Goal: Task Accomplishment & Management: Manage account settings

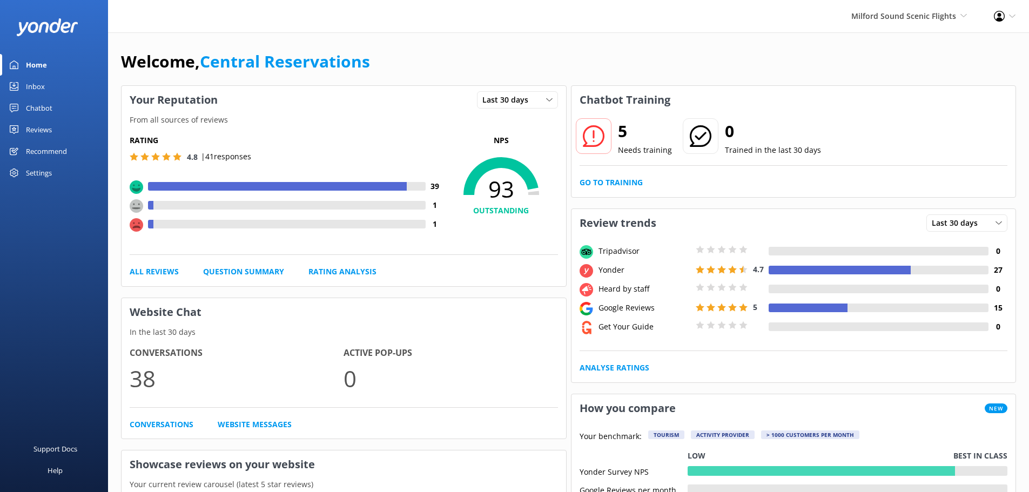
click at [37, 92] on div "Inbox" at bounding box center [35, 87] width 19 height 22
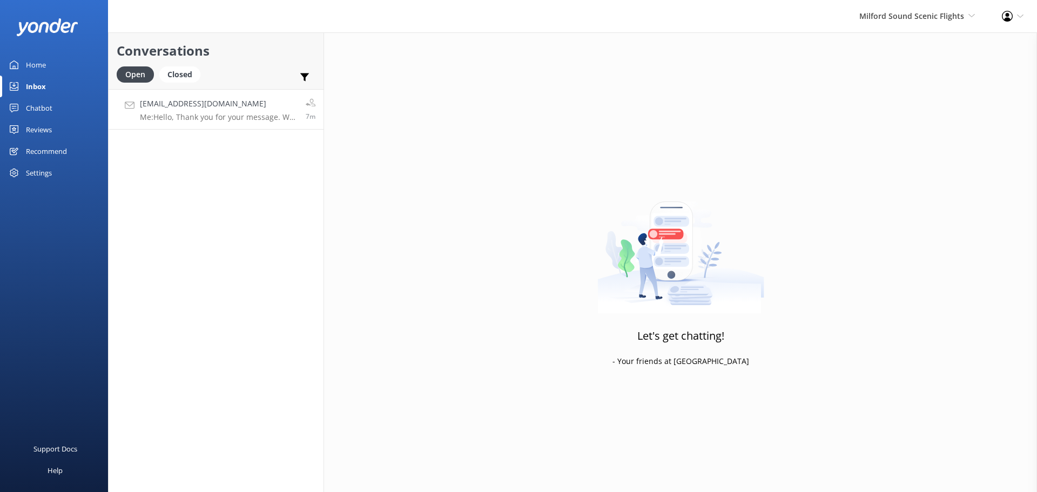
click at [226, 124] on link "[EMAIL_ADDRESS][DOMAIN_NAME] Me: Hello, Thank you for your message. We do pick …" at bounding box center [216, 109] width 215 height 41
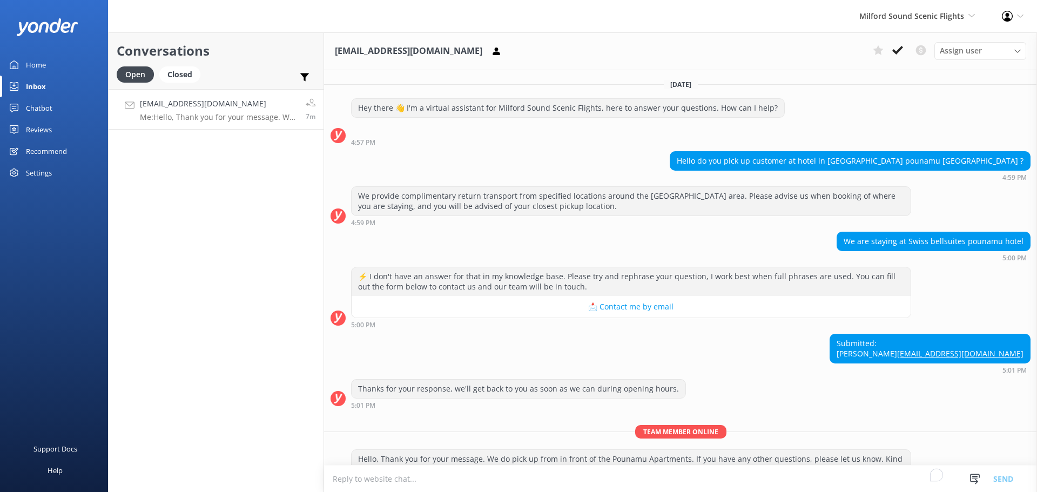
scroll to position [64, 0]
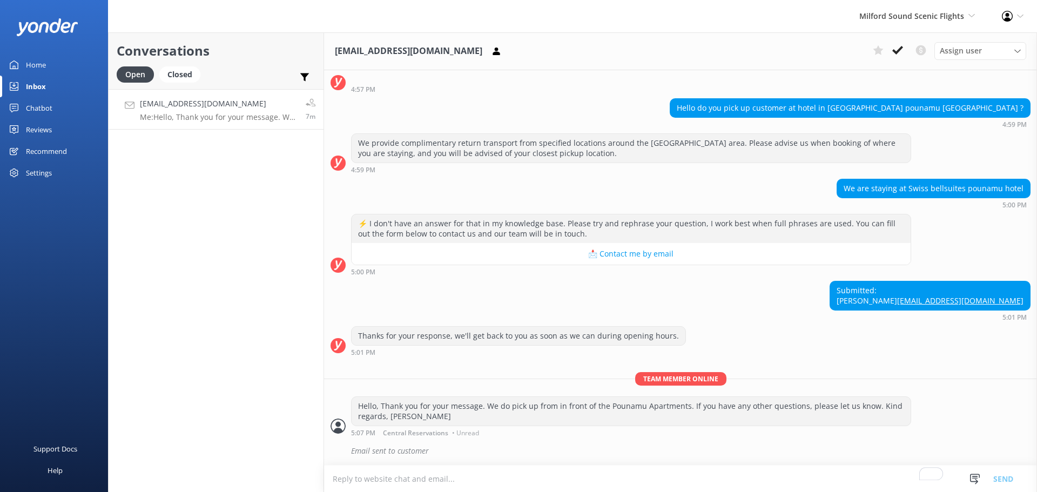
click at [896, 55] on icon at bounding box center [897, 50] width 11 height 11
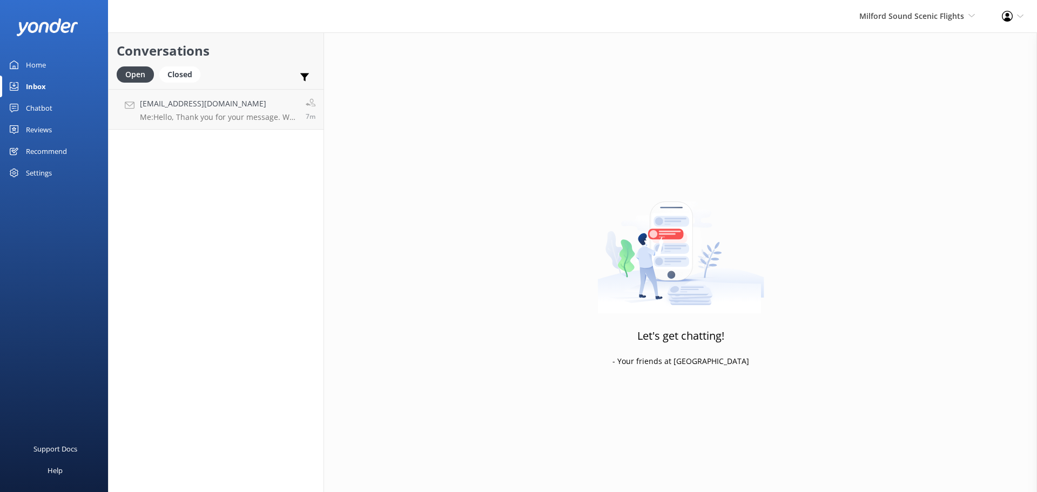
click at [901, 50] on div "Let's get chatting! - Your friends at Yonder" at bounding box center [680, 278] width 713 height 492
click at [931, 11] on span "Milford Sound Scenic Flights" at bounding box center [912, 16] width 105 height 10
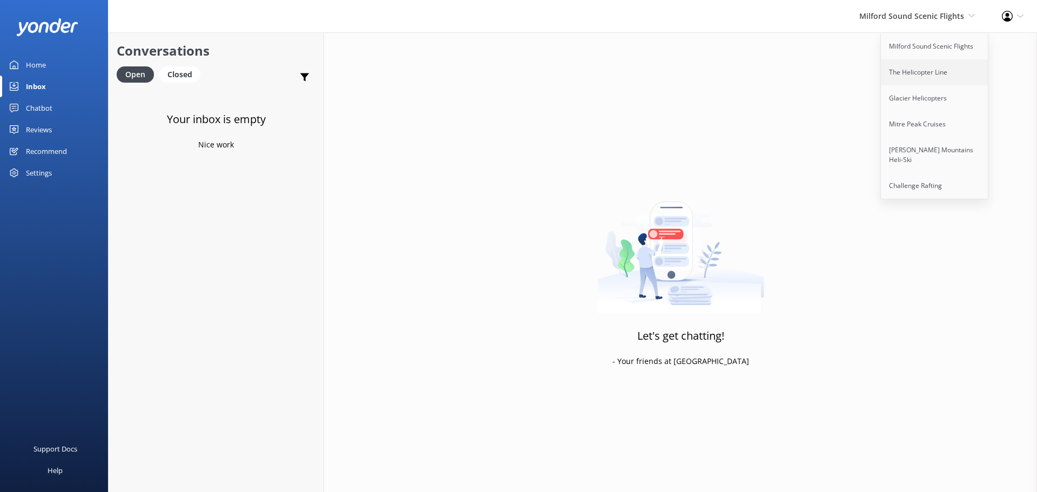
click at [917, 67] on link "The Helicopter Line" at bounding box center [935, 72] width 108 height 26
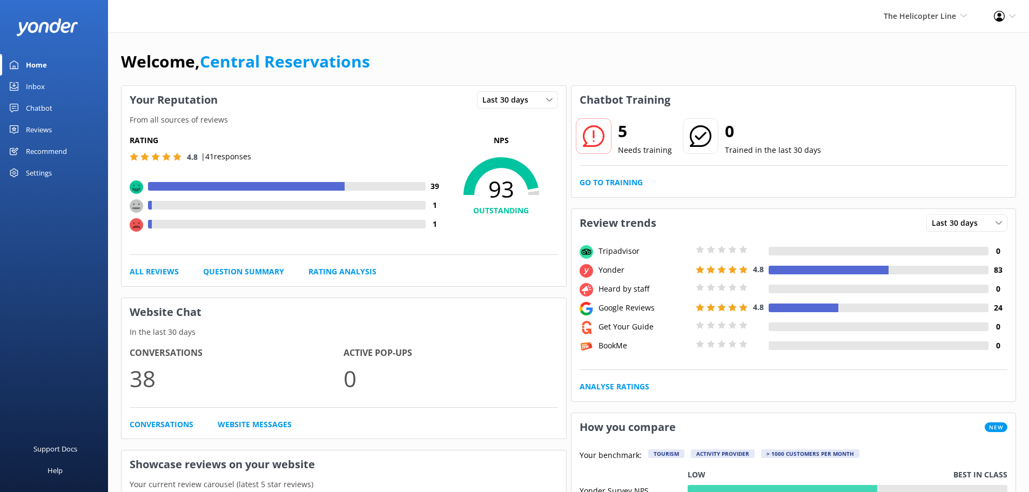
click at [45, 86] on link "Inbox" at bounding box center [54, 87] width 108 height 22
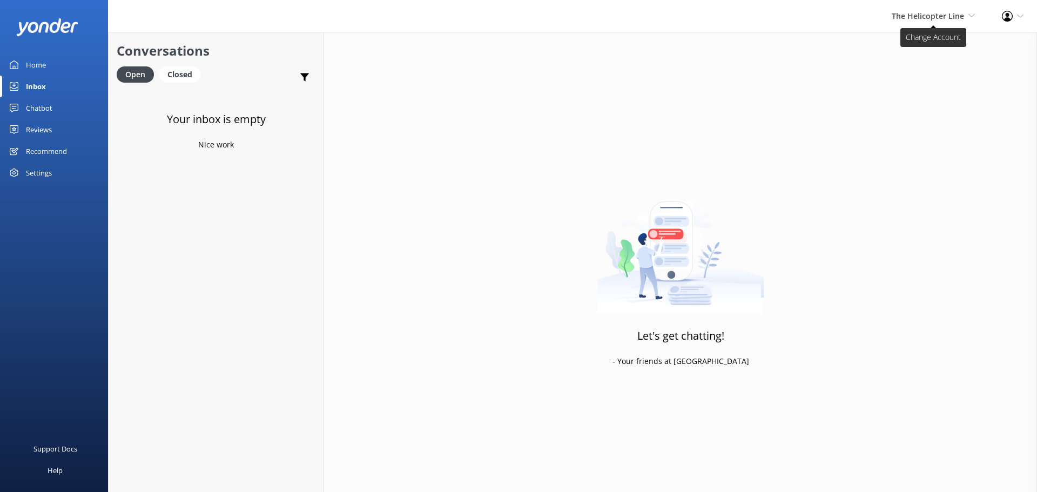
click at [947, 11] on span "The Helicopter Line" at bounding box center [928, 16] width 72 height 10
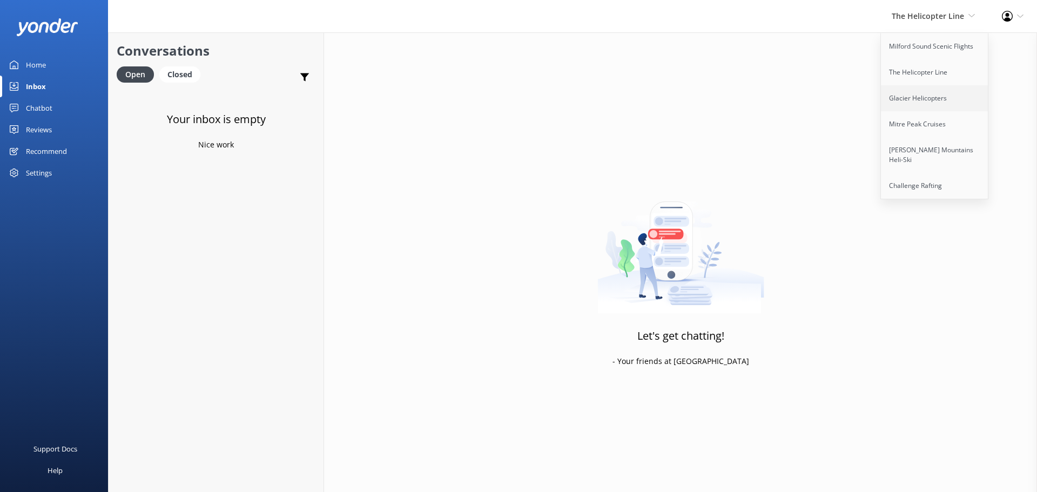
click at [922, 98] on link "Glacier Helicopters" at bounding box center [935, 98] width 108 height 26
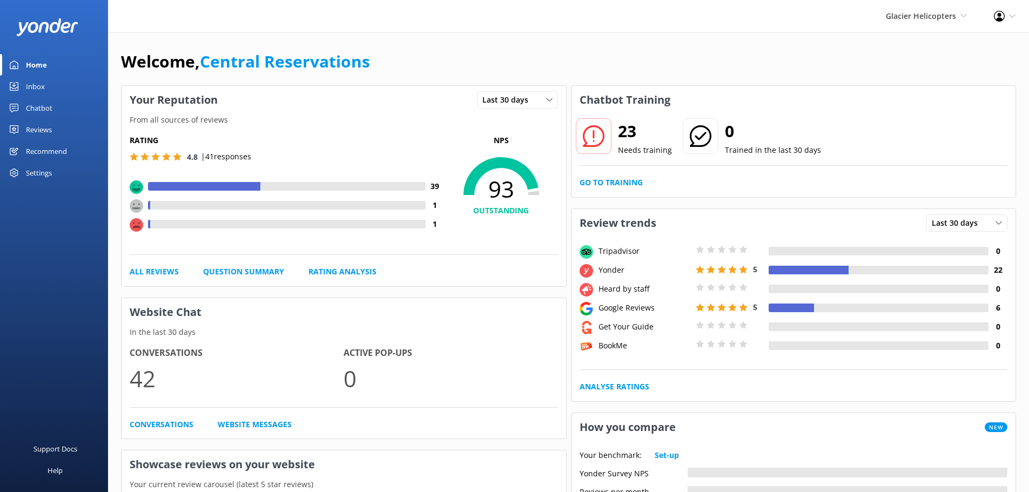
click at [45, 86] on link "Inbox" at bounding box center [54, 87] width 108 height 22
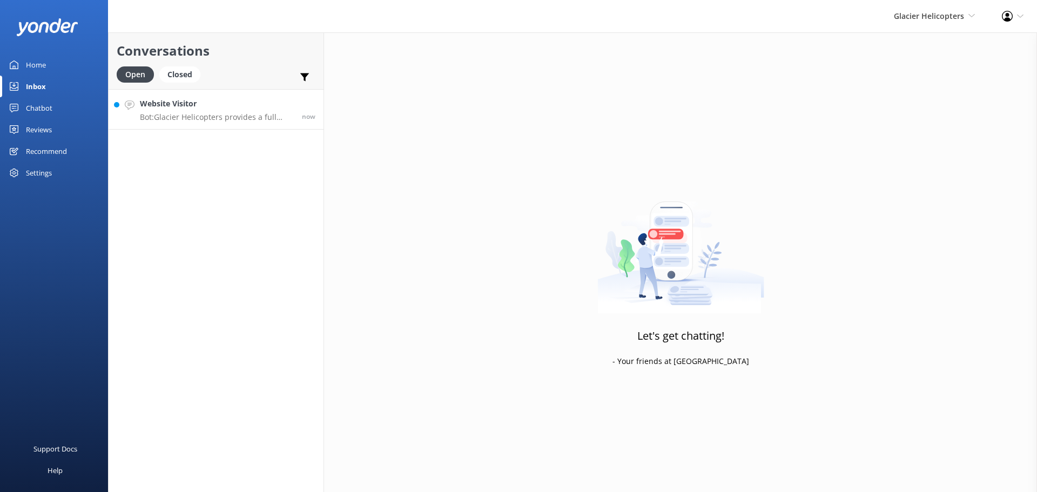
click at [227, 111] on div "Website Visitor Bot: Glacier Helicopters provides a full private charter servic…" at bounding box center [217, 109] width 154 height 23
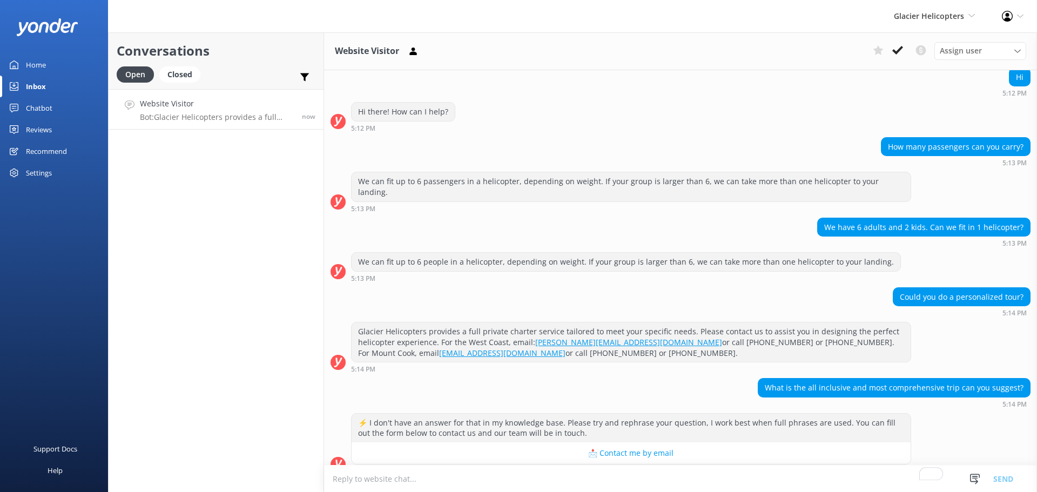
scroll to position [105, 0]
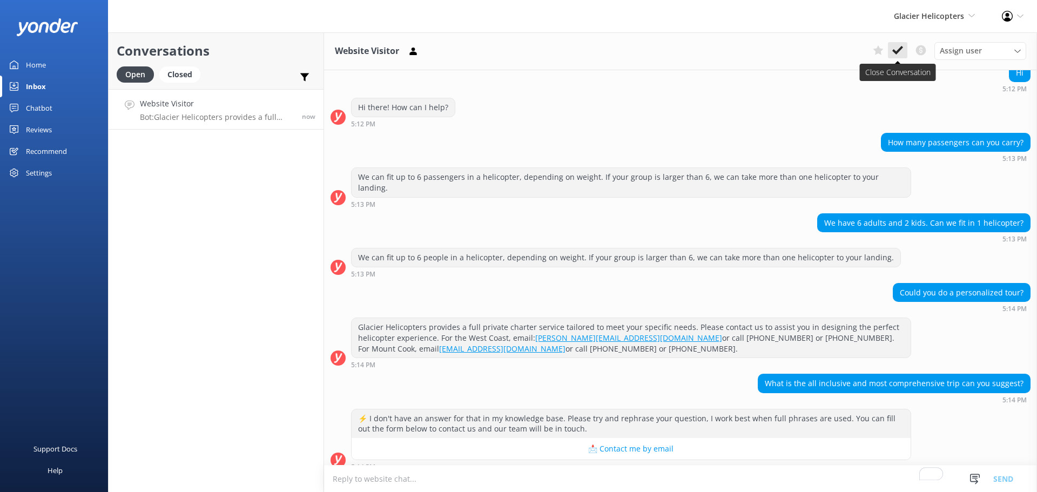
click at [903, 45] on icon at bounding box center [897, 50] width 11 height 11
click at [923, 16] on span "Glacier Helicopters" at bounding box center [929, 16] width 70 height 10
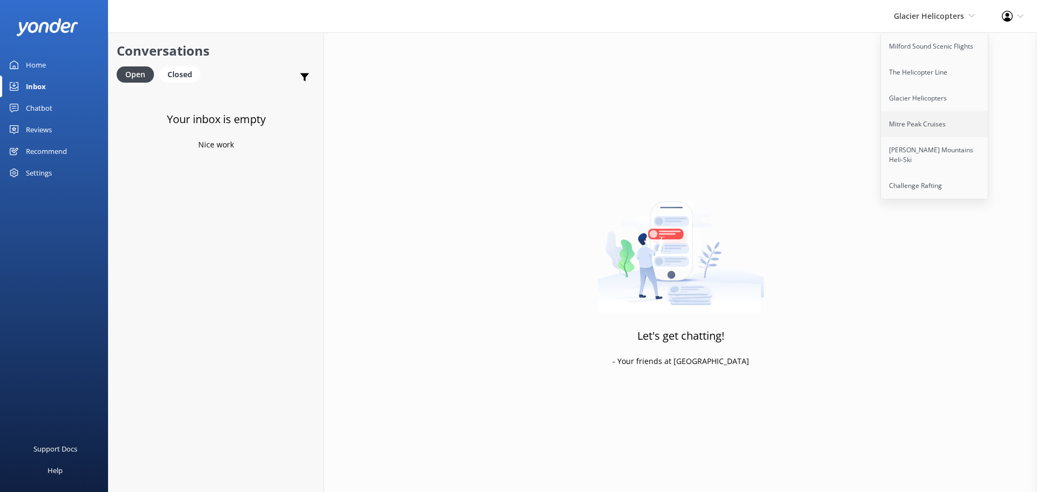
click at [917, 126] on link "Mitre Peak Cruises" at bounding box center [935, 124] width 108 height 26
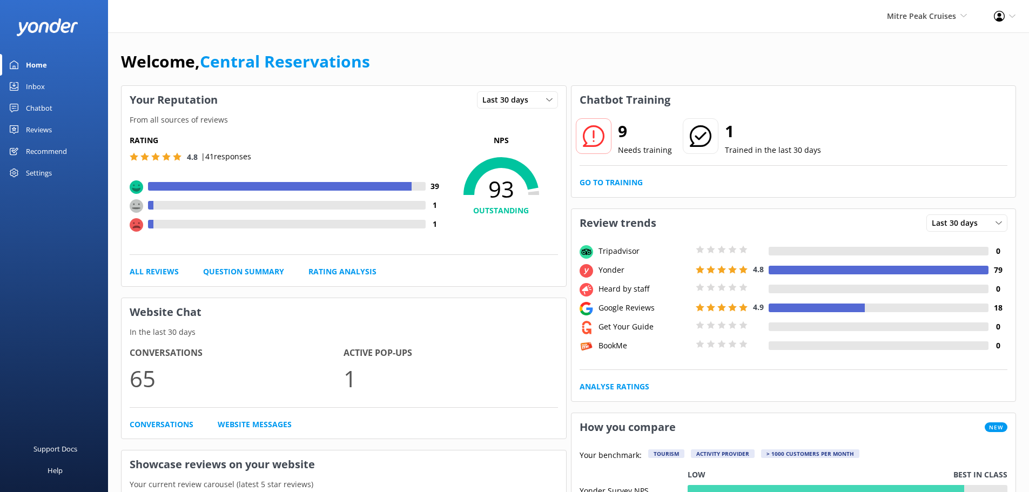
click at [36, 91] on div "Inbox" at bounding box center [35, 87] width 19 height 22
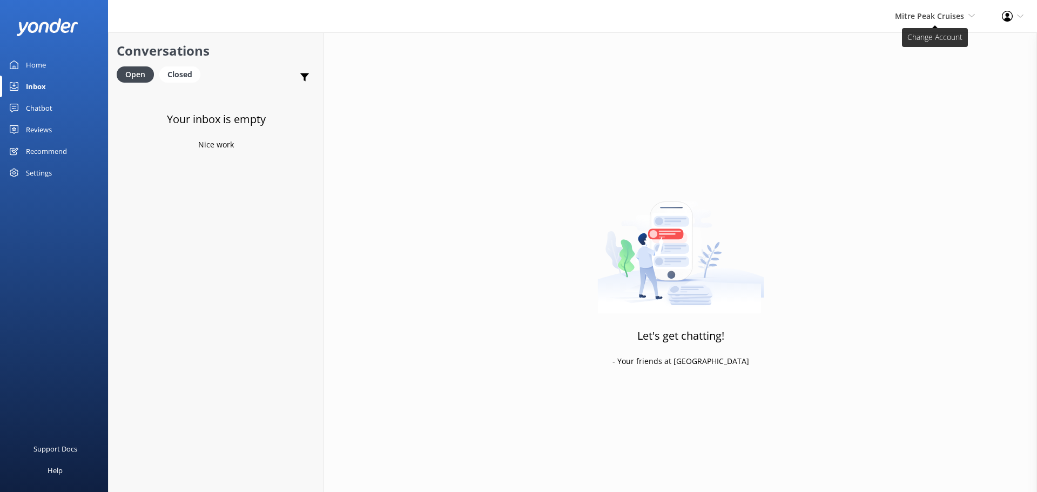
click at [931, 22] on span "Mitre Peak Cruises Milford Sound Scenic Flights The Helicopter Line Glacier Hel…" at bounding box center [935, 16] width 80 height 12
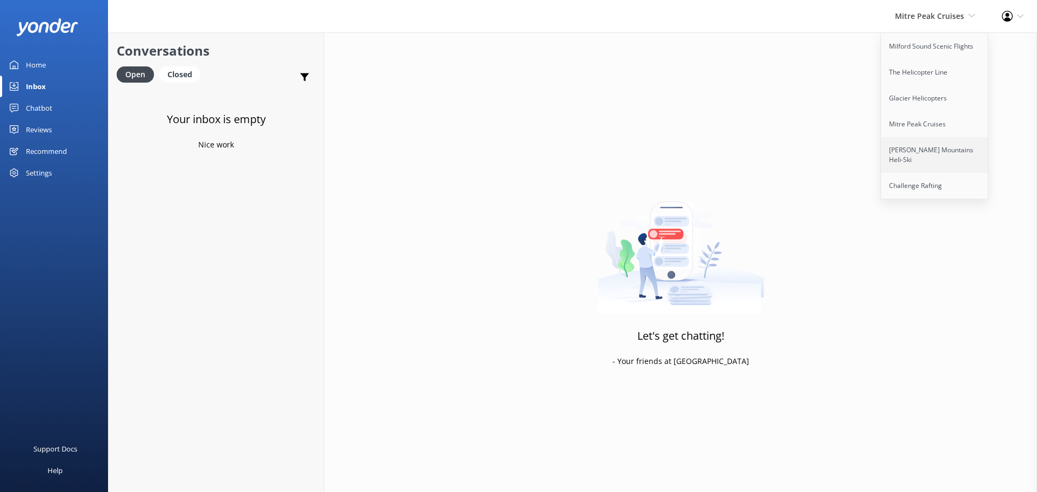
click at [934, 157] on link "[PERSON_NAME] Mountains Heli-Ski" at bounding box center [935, 155] width 108 height 36
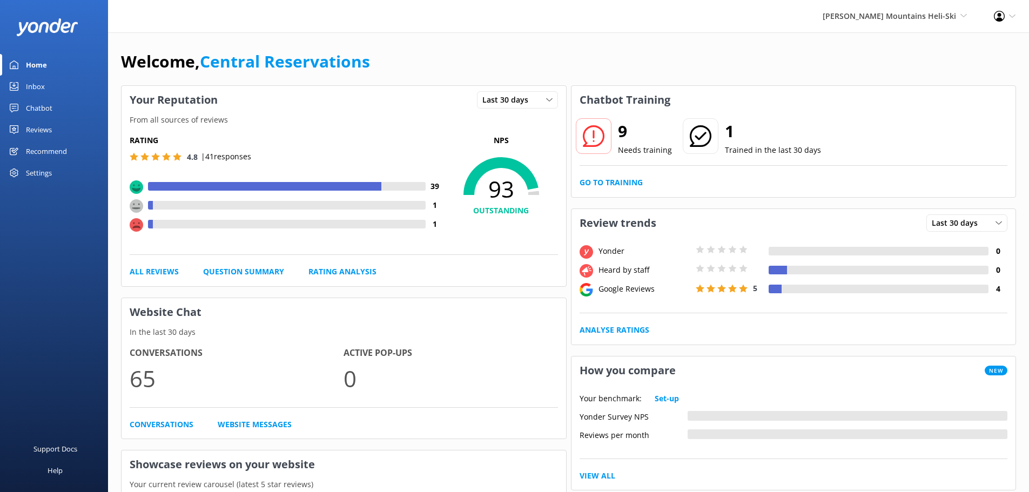
click at [43, 91] on div "Inbox" at bounding box center [35, 87] width 19 height 22
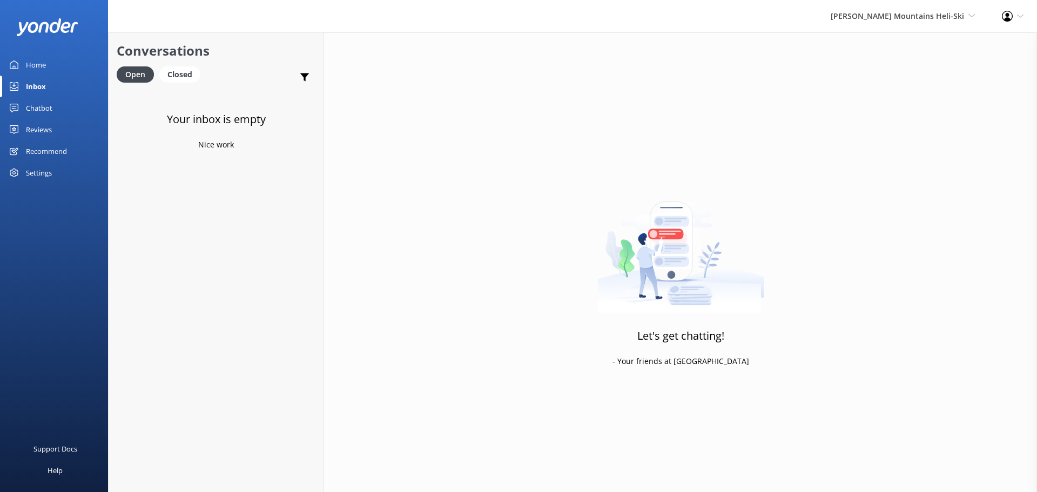
drag, startPoint x: 894, startPoint y: 13, endPoint x: 878, endPoint y: 38, distance: 29.4
click at [897, 12] on span "[PERSON_NAME] Mountains Heli-Ski" at bounding box center [897, 16] width 133 height 10
click at [899, 173] on link "Challenge Rafting" at bounding box center [935, 186] width 108 height 26
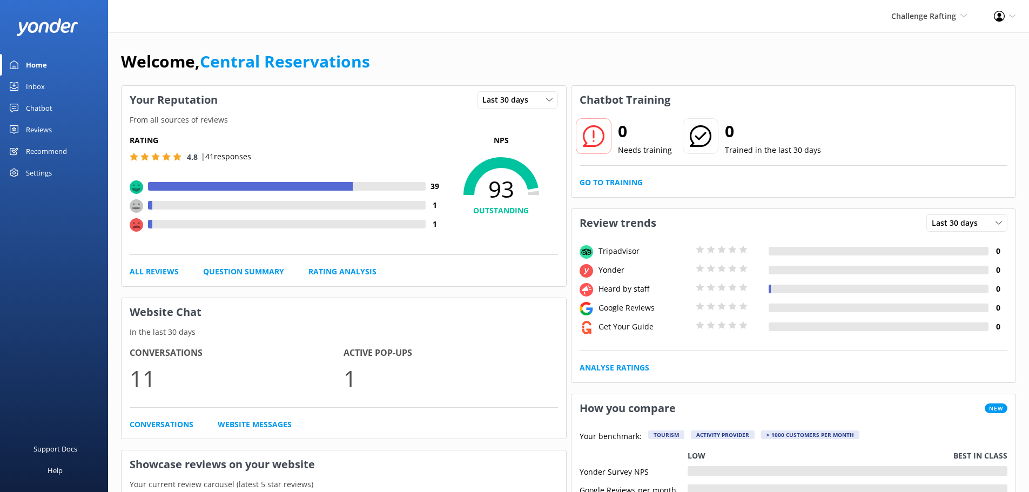
click at [23, 76] on link "Inbox" at bounding box center [54, 87] width 108 height 22
